Goal: Task Accomplishment & Management: Manage account settings

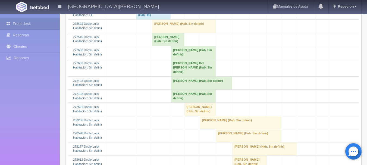
scroll to position [163, 0]
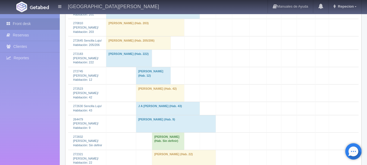
scroll to position [652, 0]
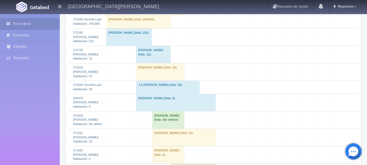
click at [161, 127] on td "[PERSON_NAME] (Hab. Sin definir)" at bounding box center [168, 119] width 32 height 17
click at [173, 126] on td "Alfredo Salas Estrada (Hab. Sin definir)" at bounding box center [168, 119] width 32 height 17
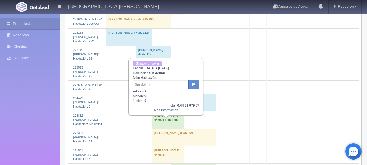
scroll to position [680, 0]
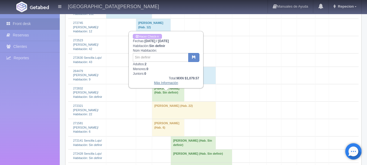
click at [164, 85] on link "Más Información" at bounding box center [166, 83] width 24 height 4
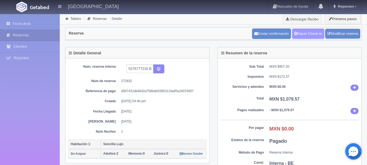
click at [312, 32] on link "Hacer Check-In" at bounding box center [308, 34] width 32 height 10
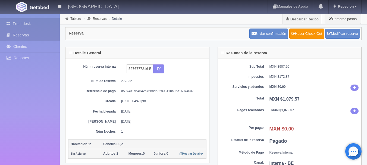
click at [22, 21] on link "Front desk" at bounding box center [30, 23] width 60 height 11
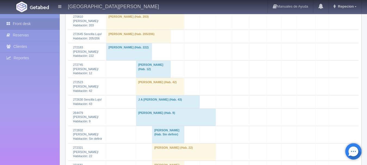
scroll to position [652, 0]
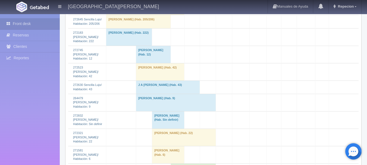
click at [164, 127] on td "Alfredo Salas Estrada (Hab. Sin definir)" at bounding box center [168, 119] width 32 height 17
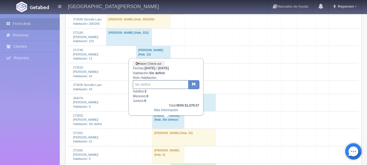
click at [168, 84] on input "text" at bounding box center [161, 84] width 56 height 9
type input "223"
click at [198, 81] on button "button" at bounding box center [193, 84] width 11 height 9
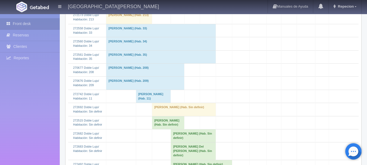
scroll to position [109, 0]
click at [168, 109] on td "[PERSON_NAME] (Hab. Sin definir)" at bounding box center [184, 109] width 64 height 13
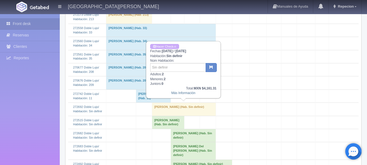
click at [168, 108] on td "[PERSON_NAME] (Hab. Sin definir)" at bounding box center [184, 109] width 64 height 13
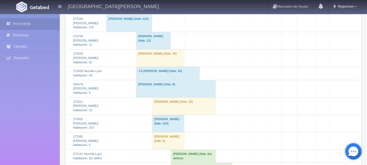
scroll to position [707, 0]
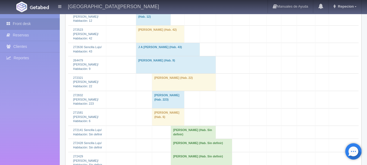
scroll to position [761, 0]
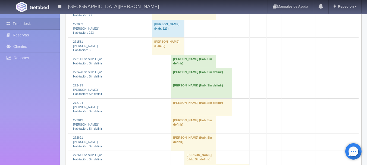
click at [189, 116] on td "[PERSON_NAME] (Hab. Sin definir)" at bounding box center [193, 124] width 45 height 17
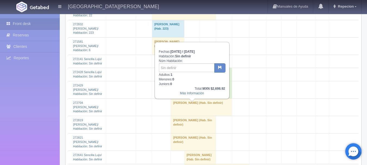
click at [189, 116] on td "[PERSON_NAME] (Hab. Sin definir)" at bounding box center [193, 124] width 45 height 17
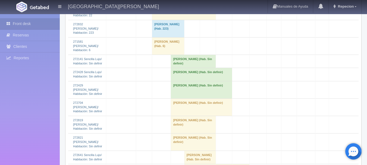
click at [185, 133] on td "[PERSON_NAME] (Hab. Sin definir)" at bounding box center [193, 141] width 45 height 17
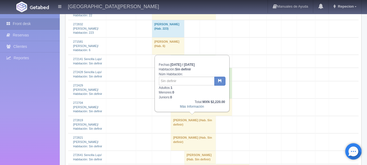
click at [185, 133] on td "[PERSON_NAME] (Hab. Sin definir)" at bounding box center [193, 141] width 45 height 17
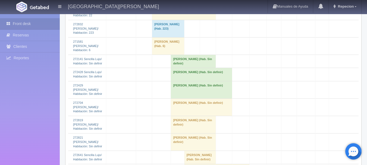
click at [187, 116] on td "[PERSON_NAME] (Hab. Sin definir)" at bounding box center [193, 124] width 45 height 17
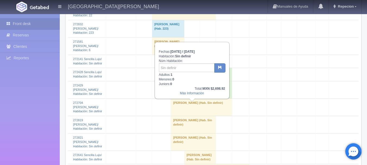
click at [187, 116] on td "[PERSON_NAME] (Hab. Sin definir)" at bounding box center [193, 124] width 45 height 17
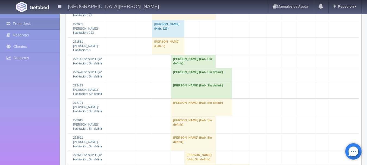
click at [186, 133] on td "[PERSON_NAME] (Hab. Sin definir)" at bounding box center [193, 141] width 45 height 17
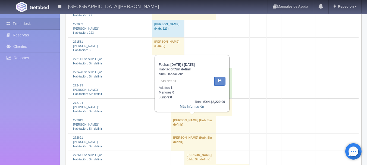
click at [186, 133] on td "[PERSON_NAME] (Hab. Sin definir)" at bounding box center [193, 141] width 45 height 17
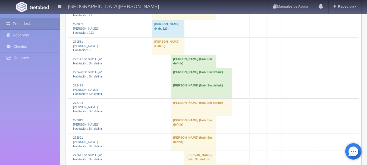
click at [186, 133] on td "[PERSON_NAME] (Hab. Sin definir)" at bounding box center [193, 141] width 45 height 17
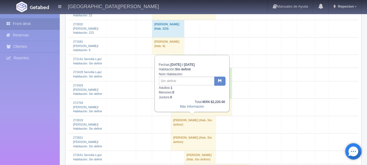
click at [186, 133] on td "[PERSON_NAME] (Hab. Sin definir)" at bounding box center [193, 141] width 45 height 17
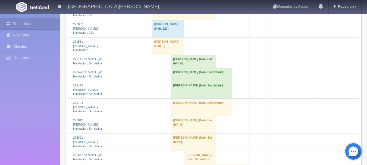
click at [187, 116] on td "Primitivo Arellano (Hab. Sin definir)" at bounding box center [193, 124] width 45 height 17
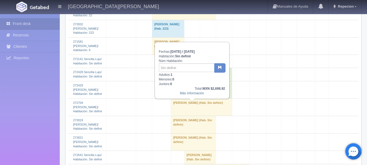
click at [187, 116] on td "Primitivo Arellano (Hab. Sin definir)" at bounding box center [193, 124] width 45 height 17
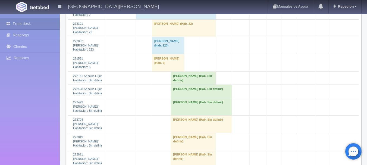
scroll to position [717, 0]
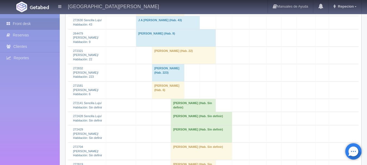
click at [186, 142] on td "[PERSON_NAME] (Hab. Sin definir)" at bounding box center [201, 150] width 61 height 17
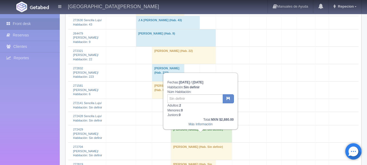
click at [184, 142] on td "[PERSON_NAME] (Hab. Sin definir)" at bounding box center [201, 150] width 61 height 17
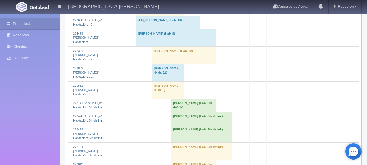
click at [188, 126] on td "[PERSON_NAME] (Hab. Sin definir)" at bounding box center [201, 133] width 61 height 17
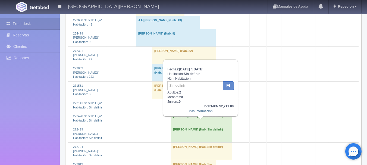
click at [188, 126] on td "[PERSON_NAME] (Hab. Sin definir)" at bounding box center [201, 133] width 61 height 17
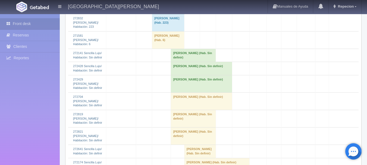
scroll to position [771, 0]
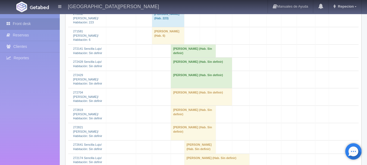
click at [191, 106] on td "[PERSON_NAME] (Hab. Sin definir)" at bounding box center [193, 114] width 45 height 17
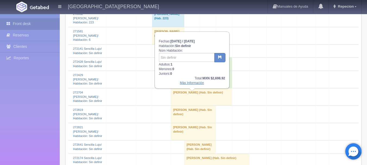
click at [194, 84] on link "Más Información" at bounding box center [192, 83] width 24 height 4
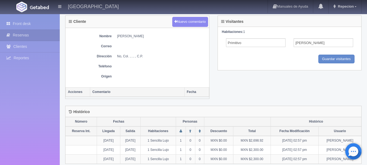
scroll to position [209, 0]
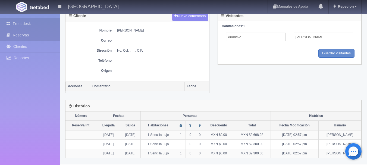
click at [24, 23] on link "Front desk" at bounding box center [30, 23] width 60 height 11
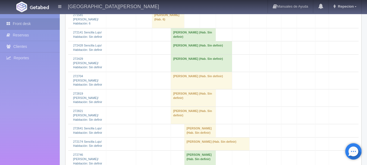
scroll to position [788, 0]
click at [180, 106] on td "[PERSON_NAME] (Hab. Sin definir)" at bounding box center [193, 114] width 45 height 17
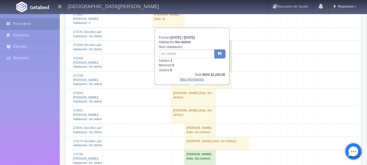
click at [191, 80] on link "Más Información" at bounding box center [192, 79] width 24 height 4
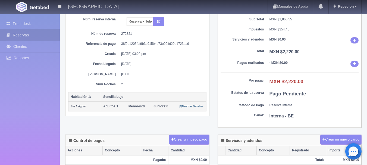
scroll to position [46, 0]
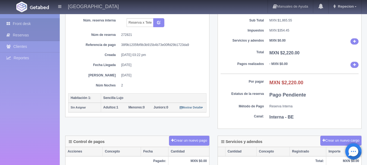
click at [23, 21] on link "Front desk" at bounding box center [30, 23] width 60 height 11
